Goal: Book appointment/travel/reservation

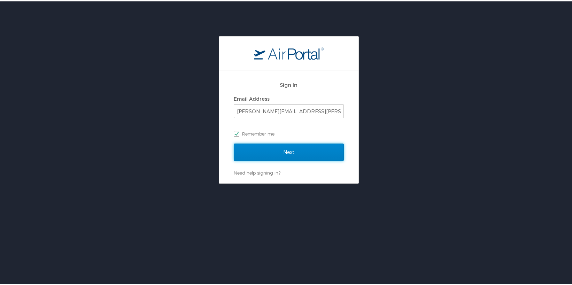
click at [250, 154] on input "Next" at bounding box center [289, 150] width 110 height 17
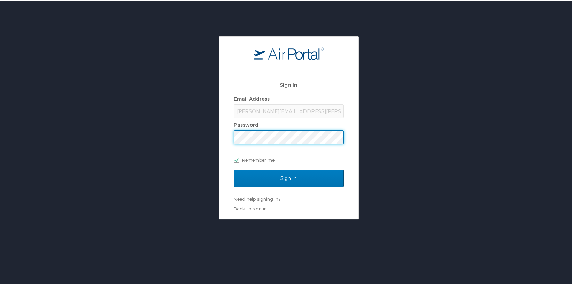
click at [234, 168] on input "Sign In" at bounding box center [289, 176] width 110 height 17
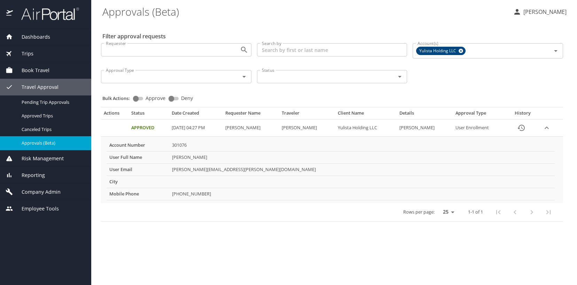
click at [550, 129] on icon "expand row" at bounding box center [547, 128] width 8 height 8
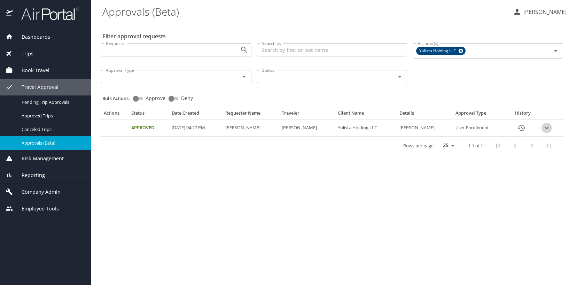
click at [550, 129] on icon "expand row" at bounding box center [547, 128] width 8 height 8
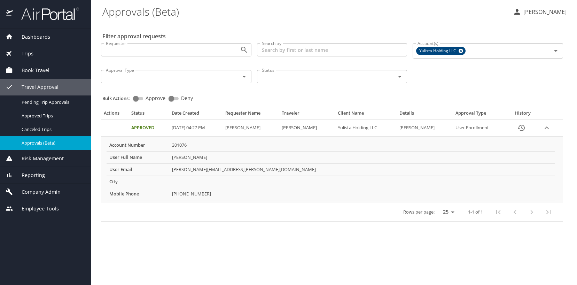
click at [35, 69] on span "Book Travel" at bounding box center [31, 71] width 37 height 8
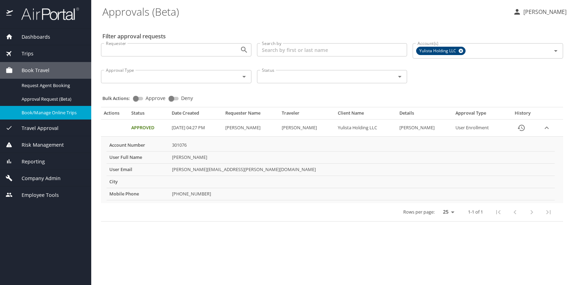
click at [35, 112] on span "Book/Manage Online Trips" at bounding box center [52, 112] width 61 height 7
